Goal: Task Accomplishment & Management: Manage account settings

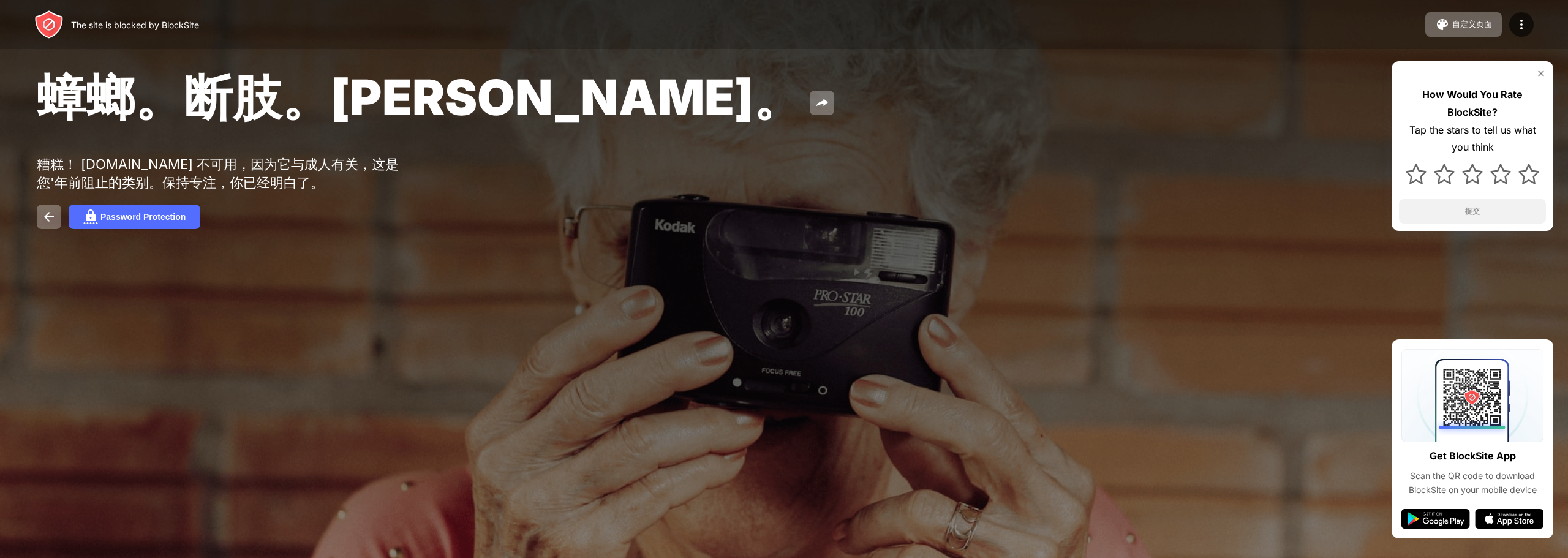
click at [112, 201] on div "蟑螂。断肢。John Goodman。 糟糕！ www.twmanga.com 不可用，因为它与成人有关，这是您'年前阻止的类别。保持专注，你已经明白了。 P…" at bounding box center [784, 147] width 1568 height 295
click at [117, 212] on div "Password Protection" at bounding box center [143, 217] width 85 height 10
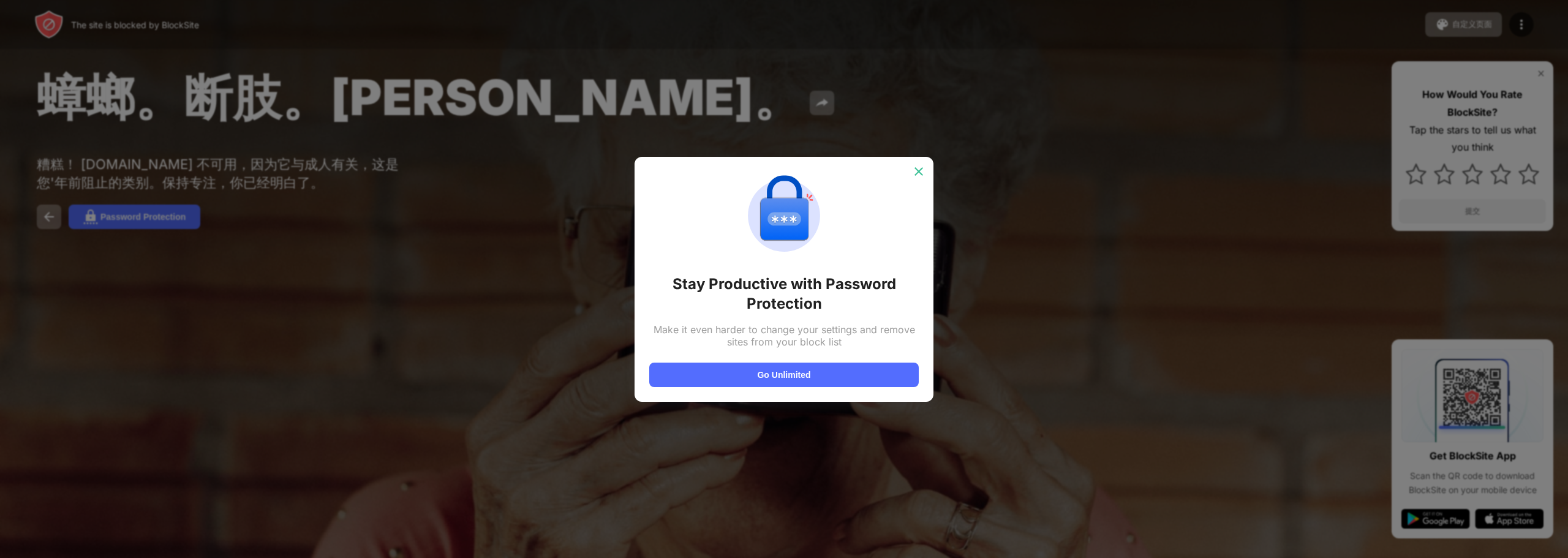
click at [919, 173] on img at bounding box center [919, 171] width 12 height 12
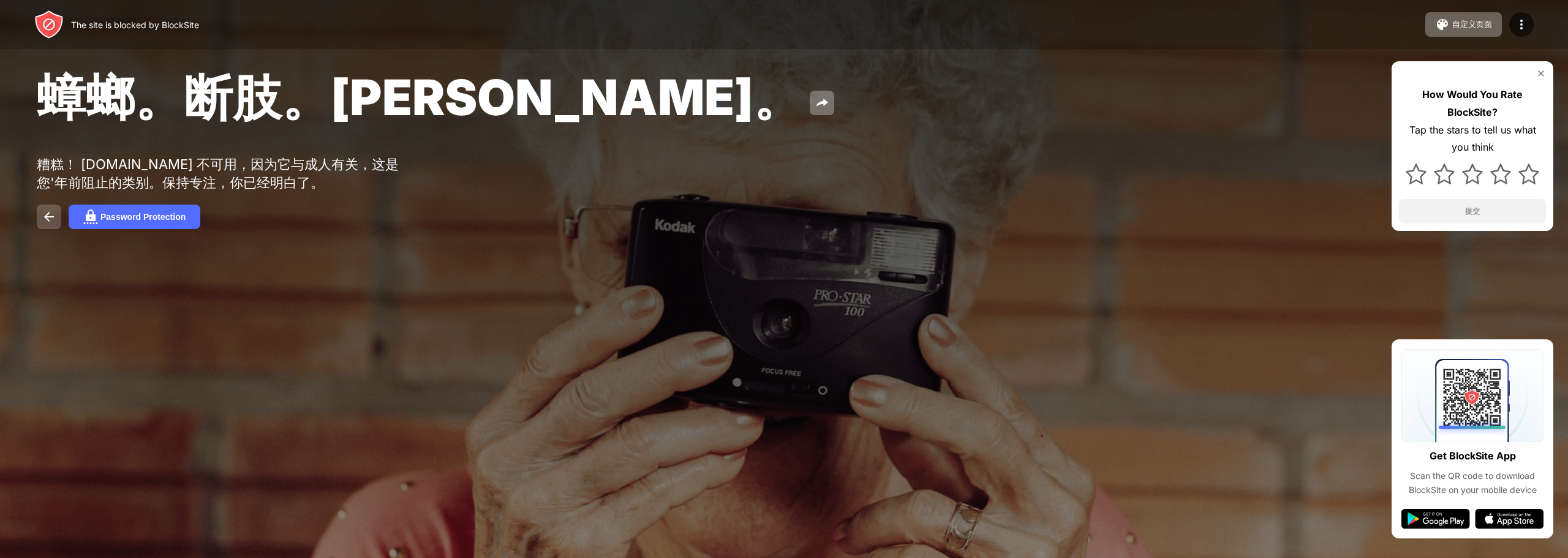
click at [52, 213] on img at bounding box center [49, 217] width 15 height 15
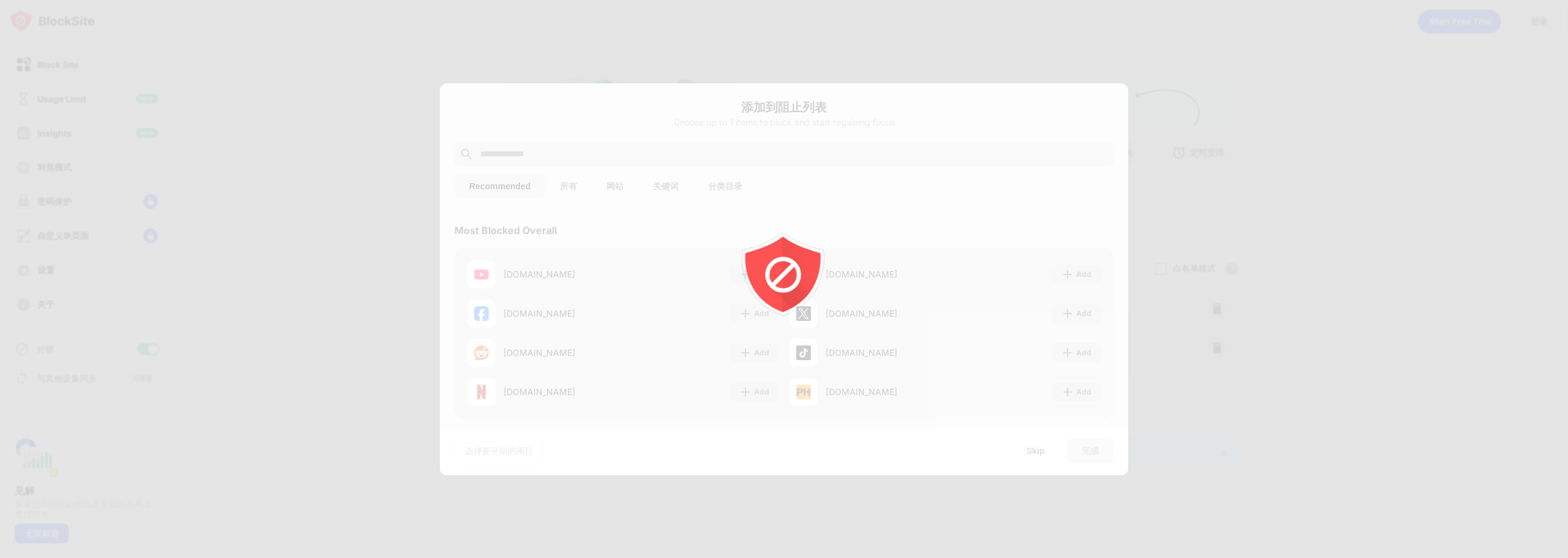
click at [825, 244] on icon "animation" at bounding box center [783, 279] width 220 height 220
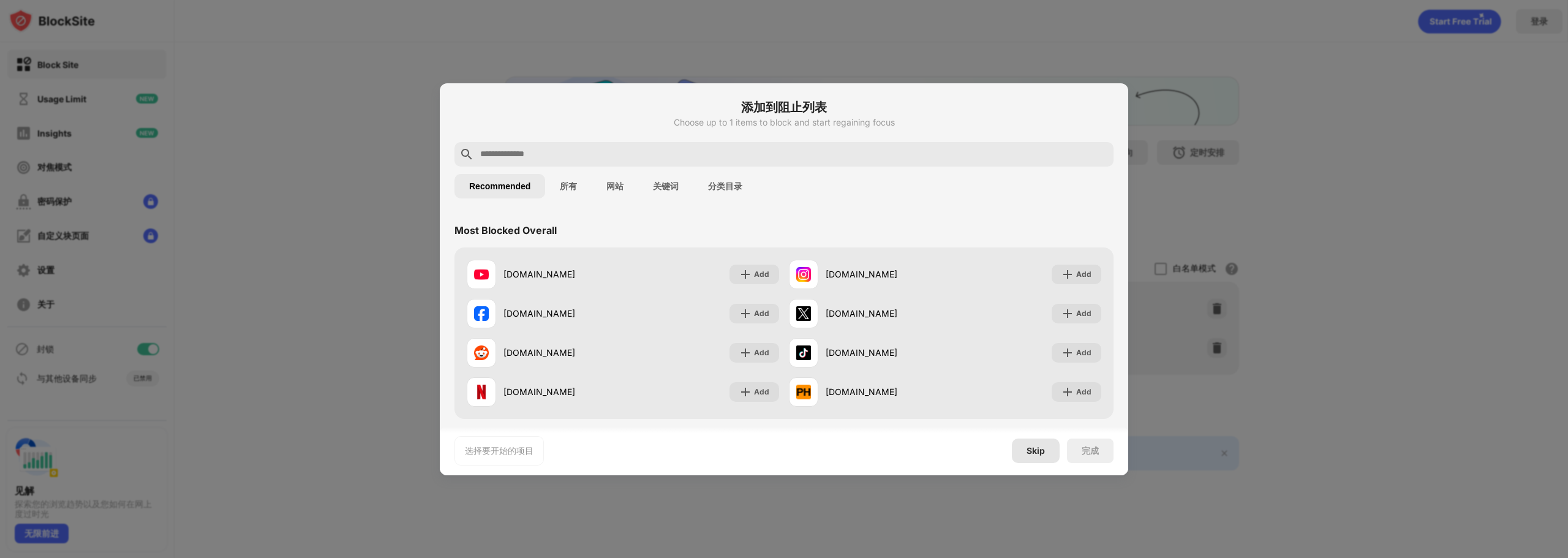
click at [1038, 446] on div "Skip" at bounding box center [1036, 451] width 18 height 10
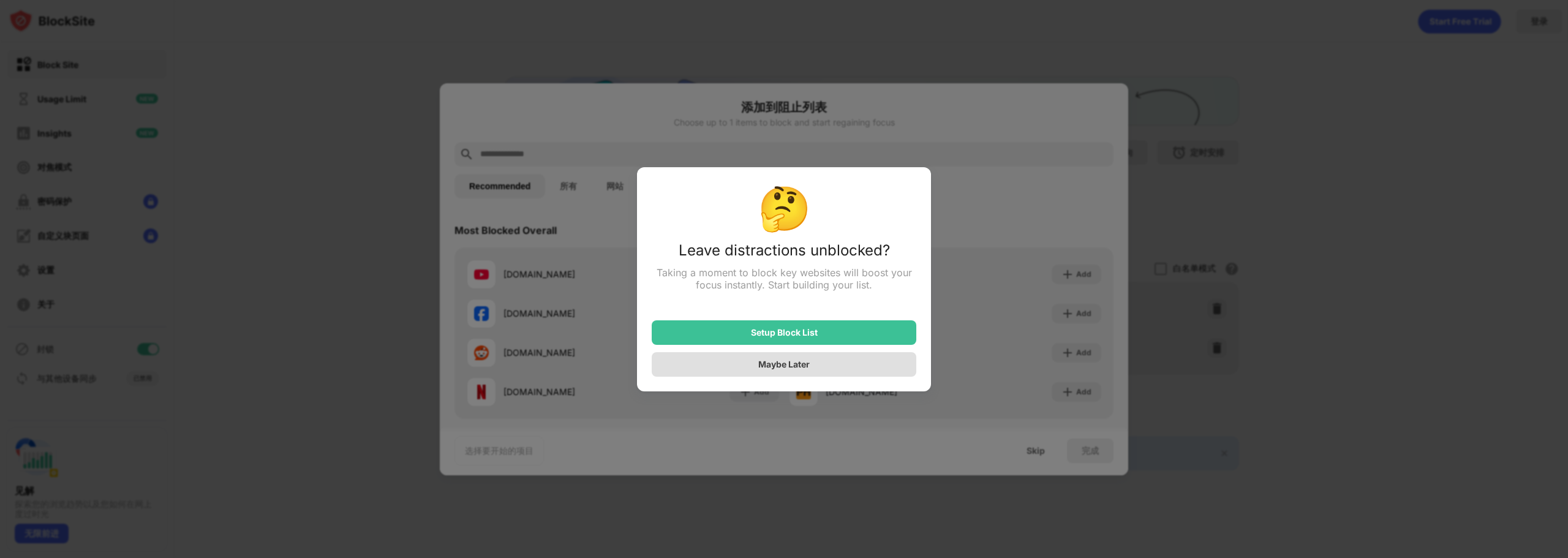
click at [758, 364] on div "Maybe Later" at bounding box center [784, 364] width 52 height 11
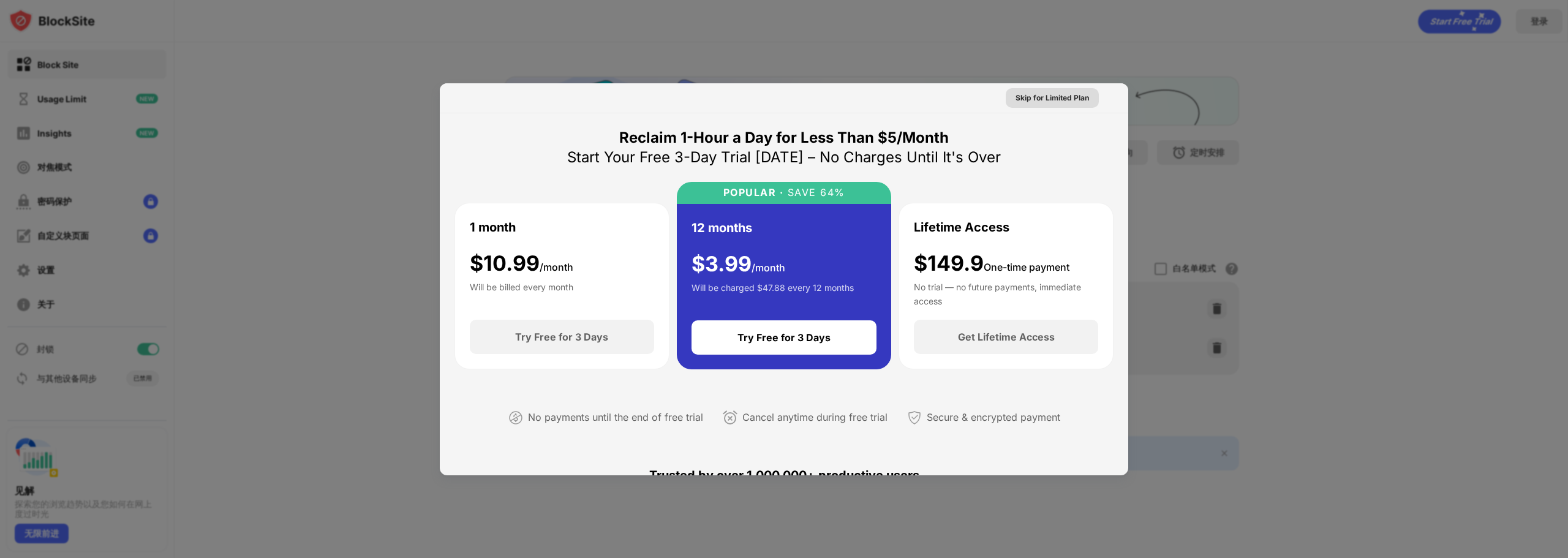
click at [1030, 95] on div "Skip for Limited Plan" at bounding box center [1052, 98] width 73 height 12
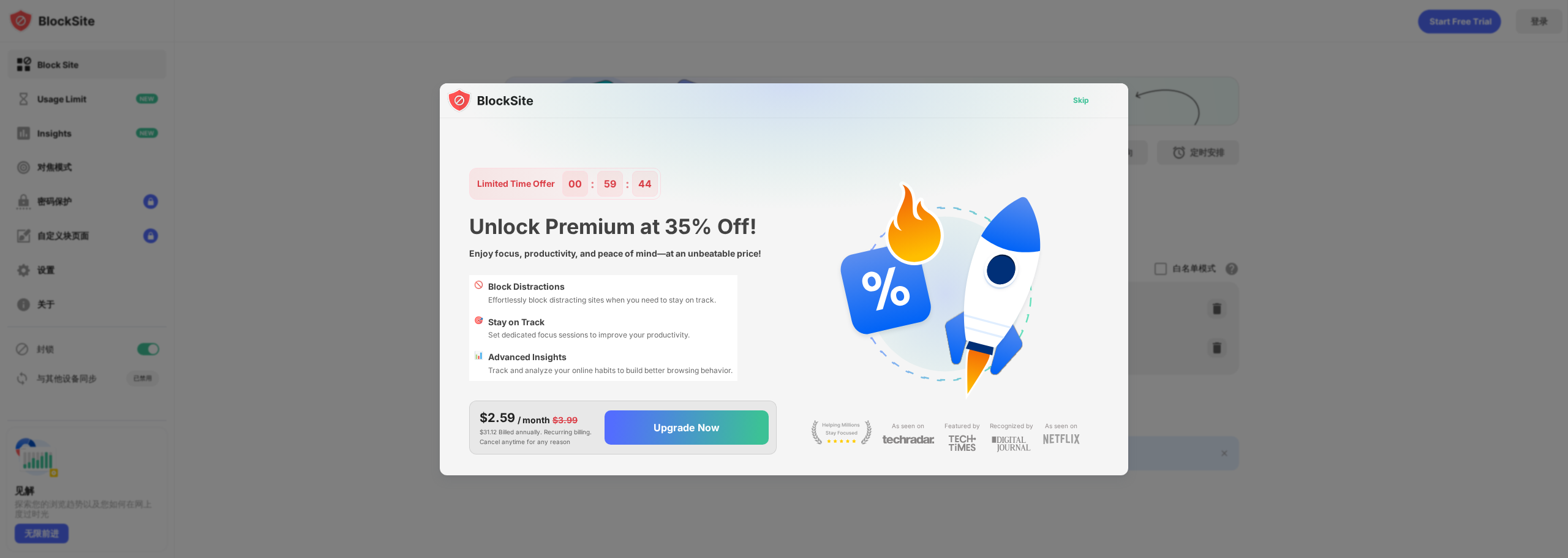
click at [1084, 91] on div "Skip" at bounding box center [1081, 101] width 36 height 20
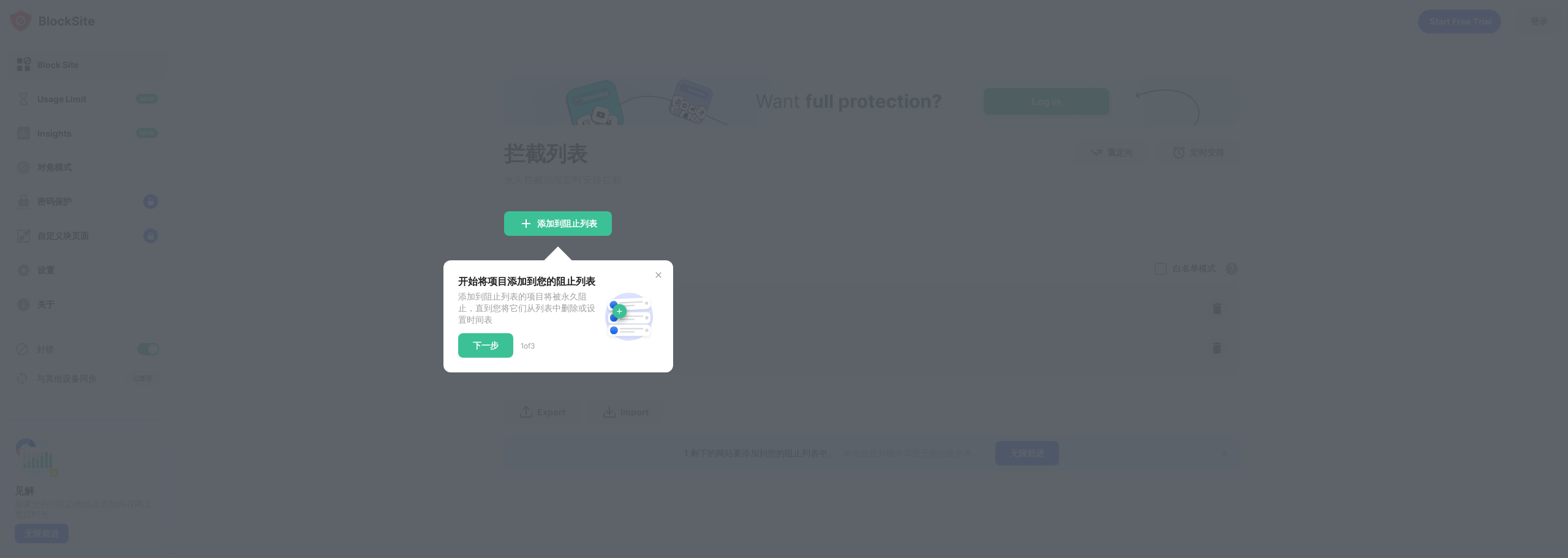
click at [892, 304] on div at bounding box center [784, 279] width 1568 height 558
click at [659, 274] on img at bounding box center [658, 275] width 10 height 10
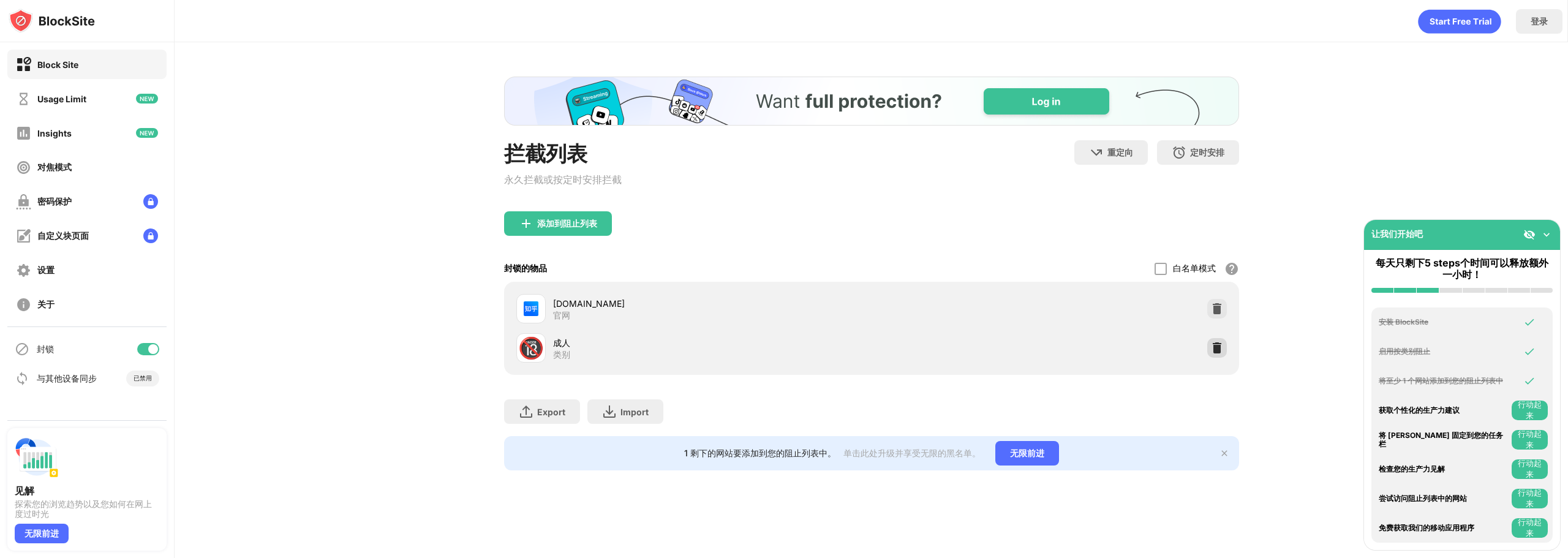
click at [1222, 340] on div at bounding box center [1217, 348] width 20 height 20
